Goal: Task Accomplishment & Management: Manage account settings

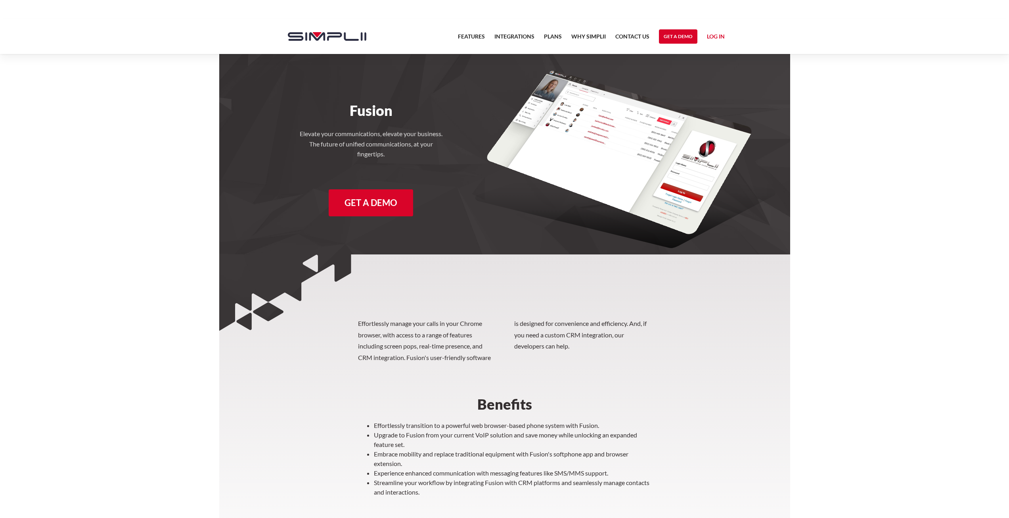
click at [712, 40] on link "Log in" at bounding box center [716, 38] width 18 height 12
click at [694, 59] on link "Manager Portal" at bounding box center [700, 60] width 50 height 13
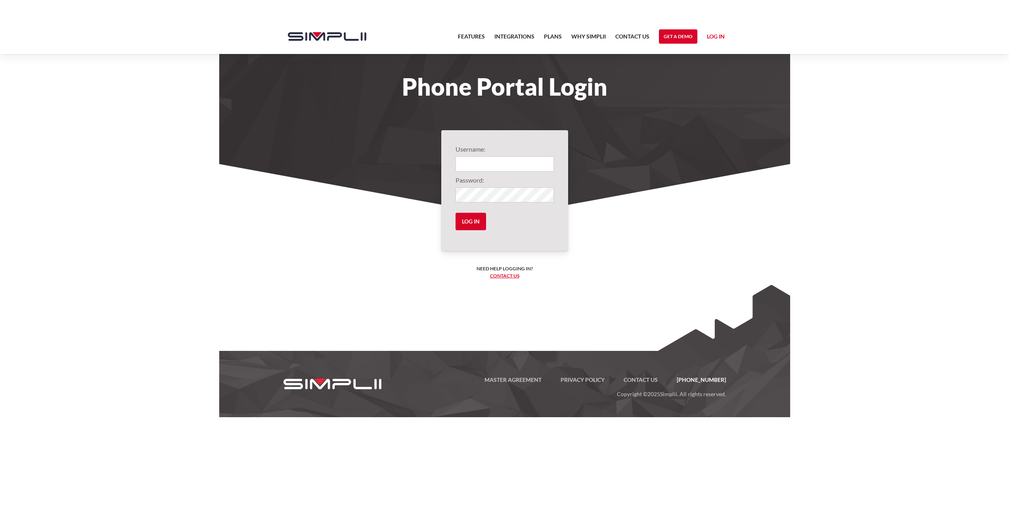
click at [470, 158] on input "Login" at bounding box center [505, 163] width 98 height 15
click at [456, 213] on input "Log in" at bounding box center [471, 221] width 31 height 17
click at [475, 222] on input "Log in" at bounding box center [471, 221] width 31 height 17
click at [473, 222] on input "Log in" at bounding box center [471, 221] width 31 height 17
click at [468, 221] on input "Log in" at bounding box center [471, 221] width 31 height 17
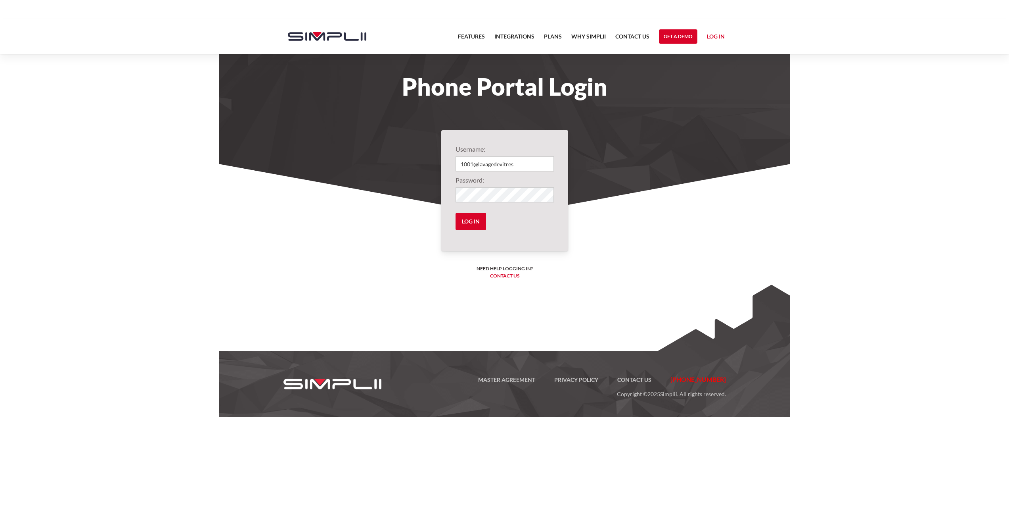
click at [583, 177] on section "Username: 1001@lavagedevitres Password: Log in Need help logging in? ‍ Contact …" at bounding box center [504, 267] width 571 height 206
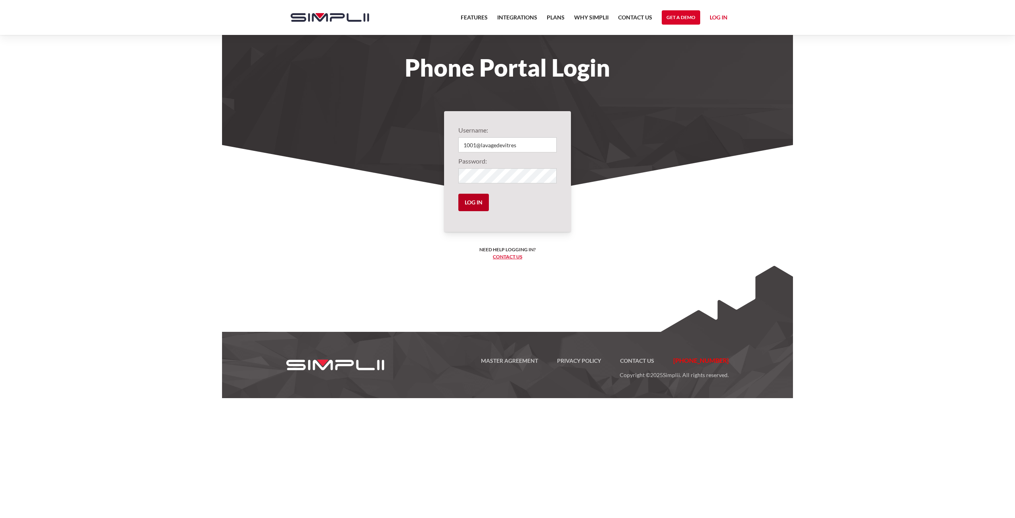
click at [478, 201] on input "Log in" at bounding box center [473, 202] width 31 height 17
click at [536, 145] on input "1001@lavagedevitres" at bounding box center [507, 144] width 98 height 15
type input "1001@lavagedevitres"
click at [477, 203] on input "Log in" at bounding box center [473, 202] width 31 height 17
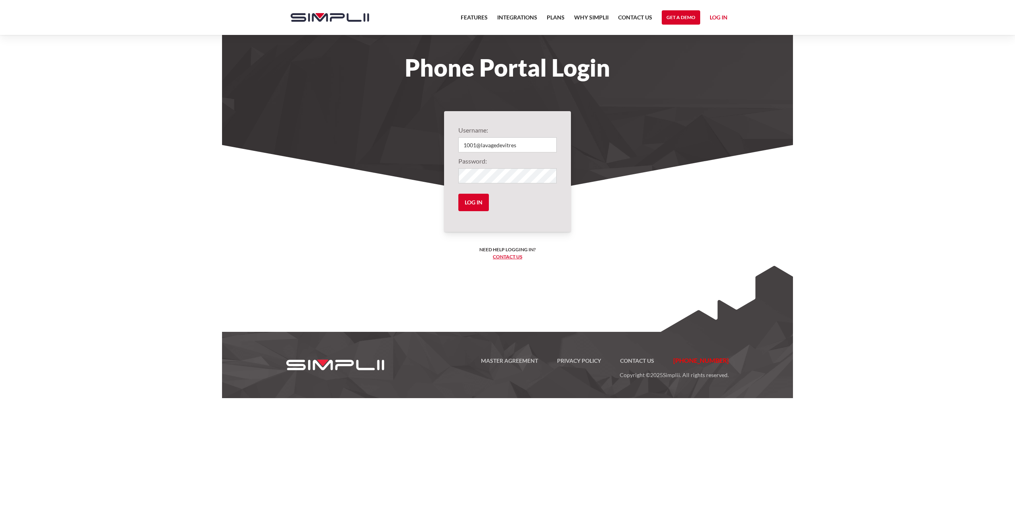
click at [712, 16] on link "Log in" at bounding box center [719, 19] width 18 height 12
click at [838, 204] on body "Features Integrations PRoducts Plans Why Simplii Contact US Master Agreement Ge…" at bounding box center [507, 259] width 1015 height 518
